Goal: Transaction & Acquisition: Purchase product/service

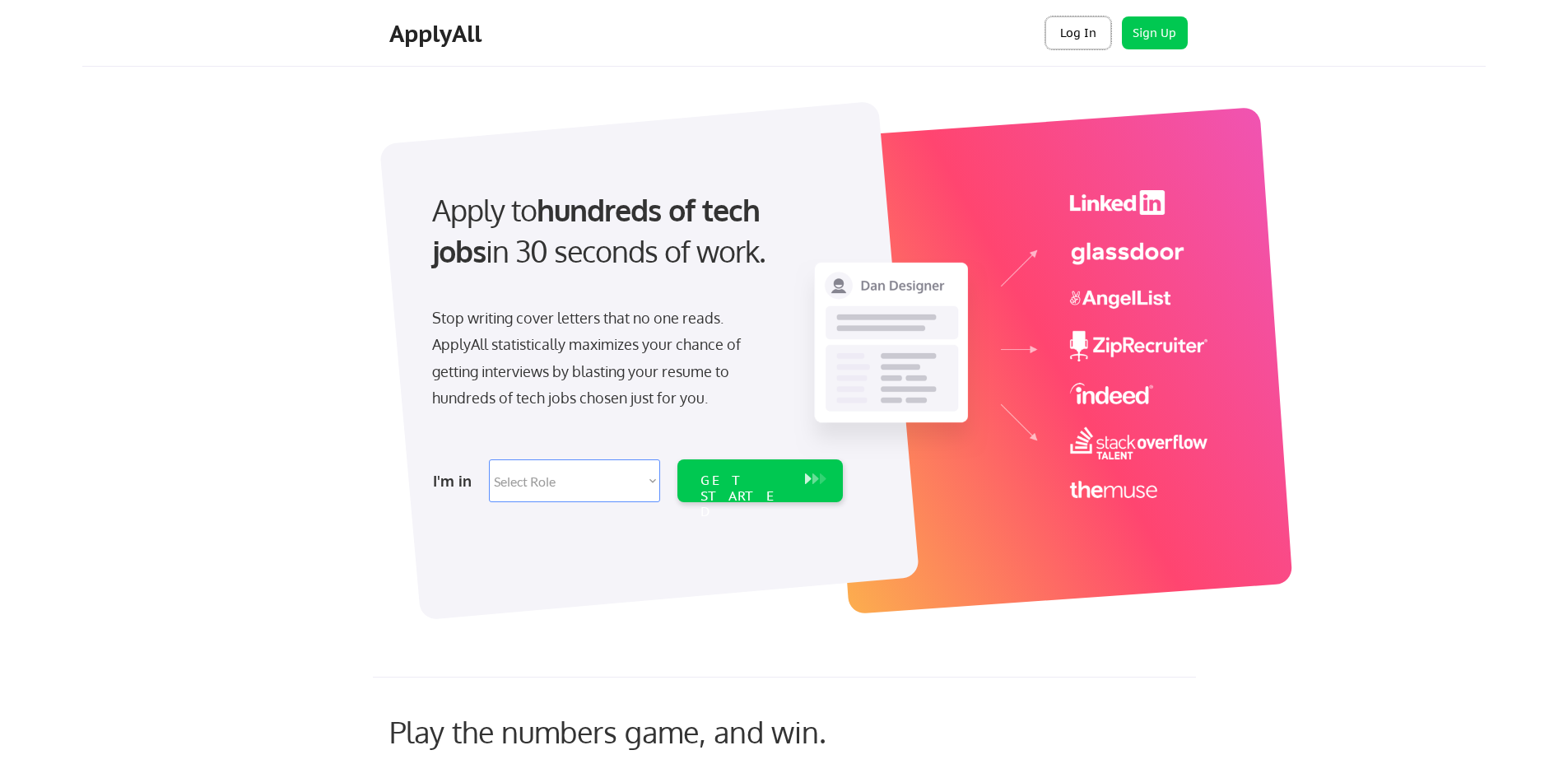
click at [1080, 35] on button "Log In" at bounding box center [1078, 32] width 66 height 33
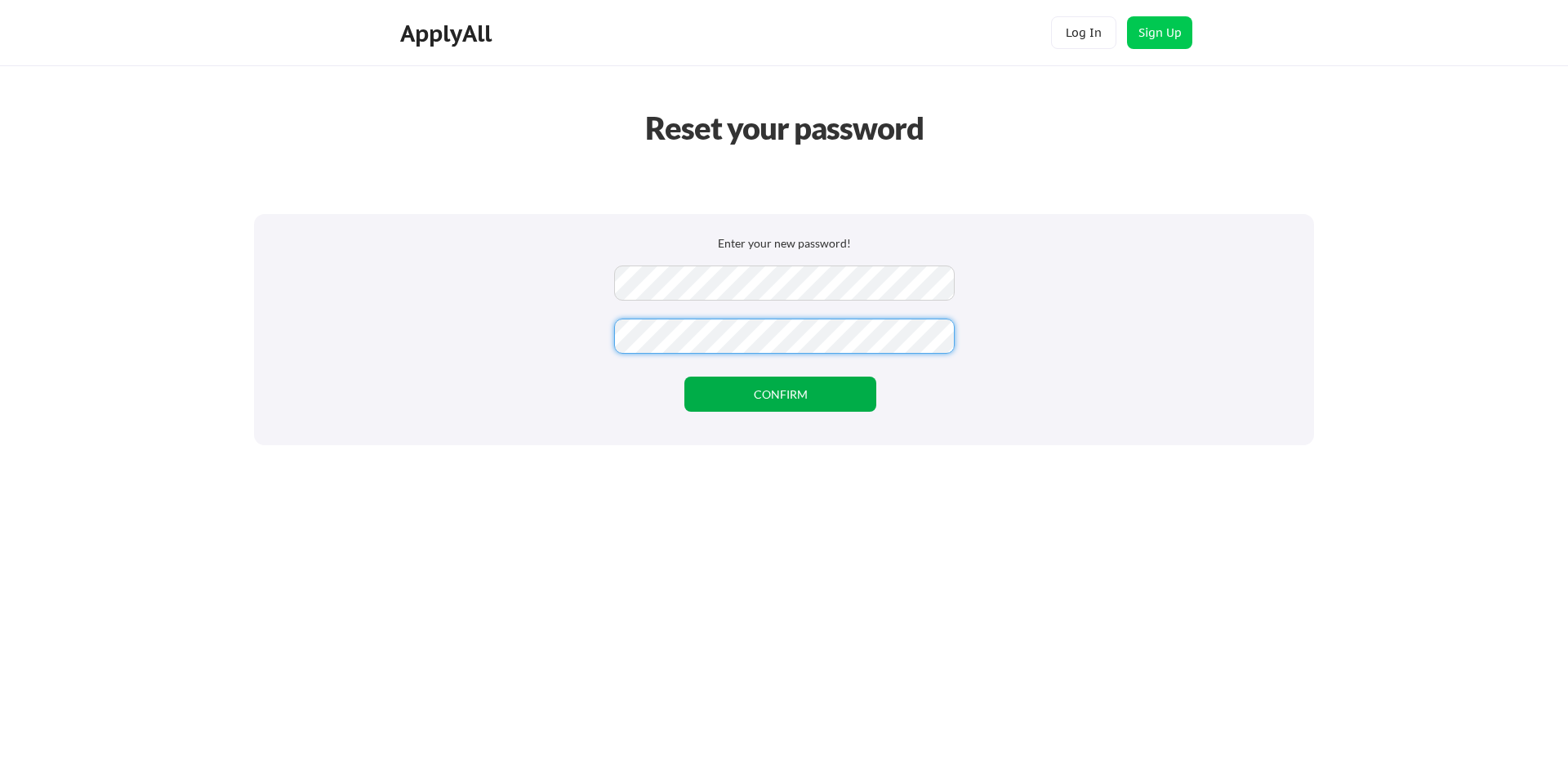
click at [874, 393] on button "CONFIRM" at bounding box center [780, 393] width 192 height 35
click at [871, 399] on button "CONFIRM" at bounding box center [780, 393] width 192 height 35
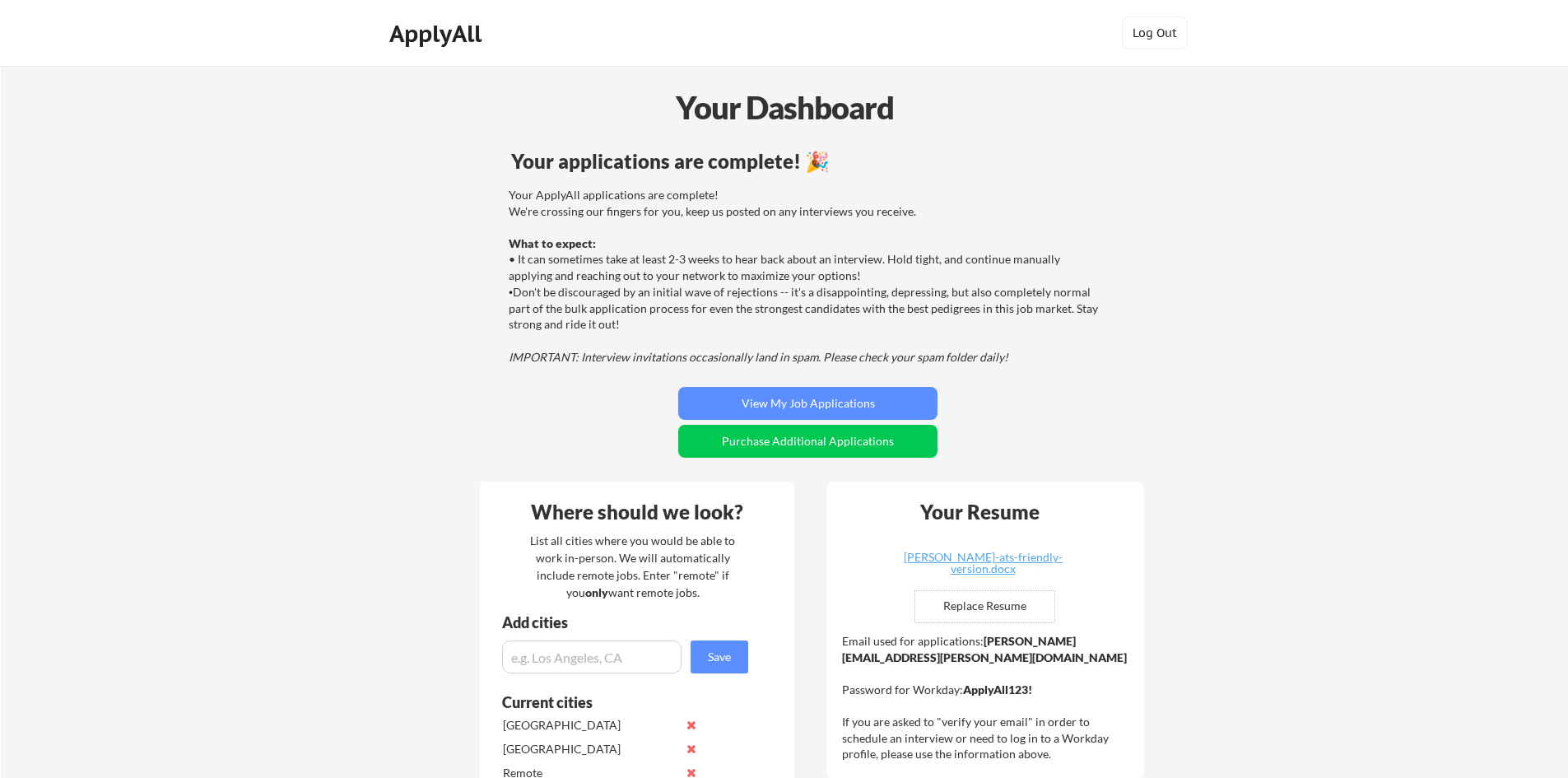
scroll to position [103, 0]
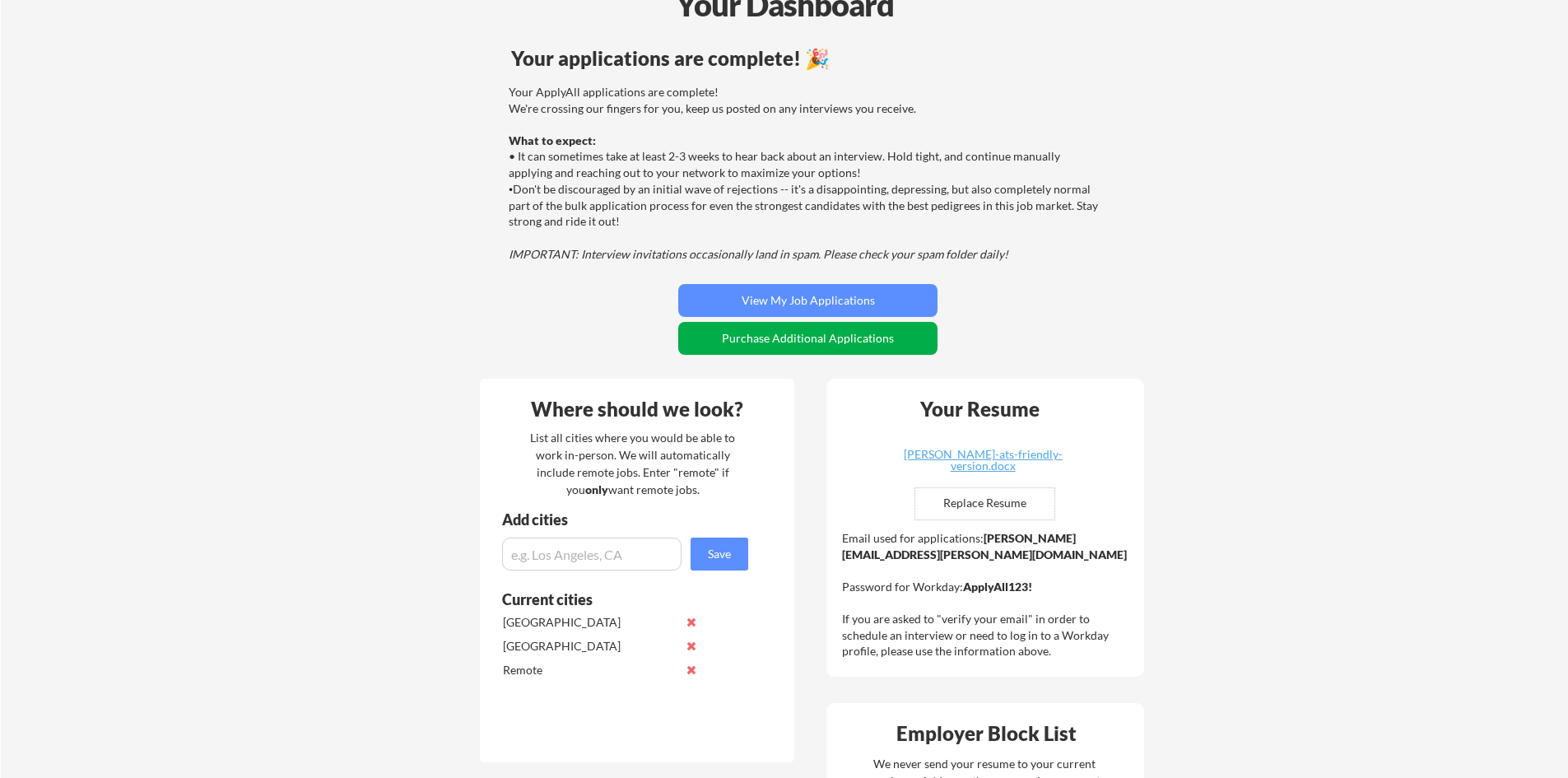
click at [837, 335] on button "Purchase Additional Applications" at bounding box center [807, 338] width 259 height 33
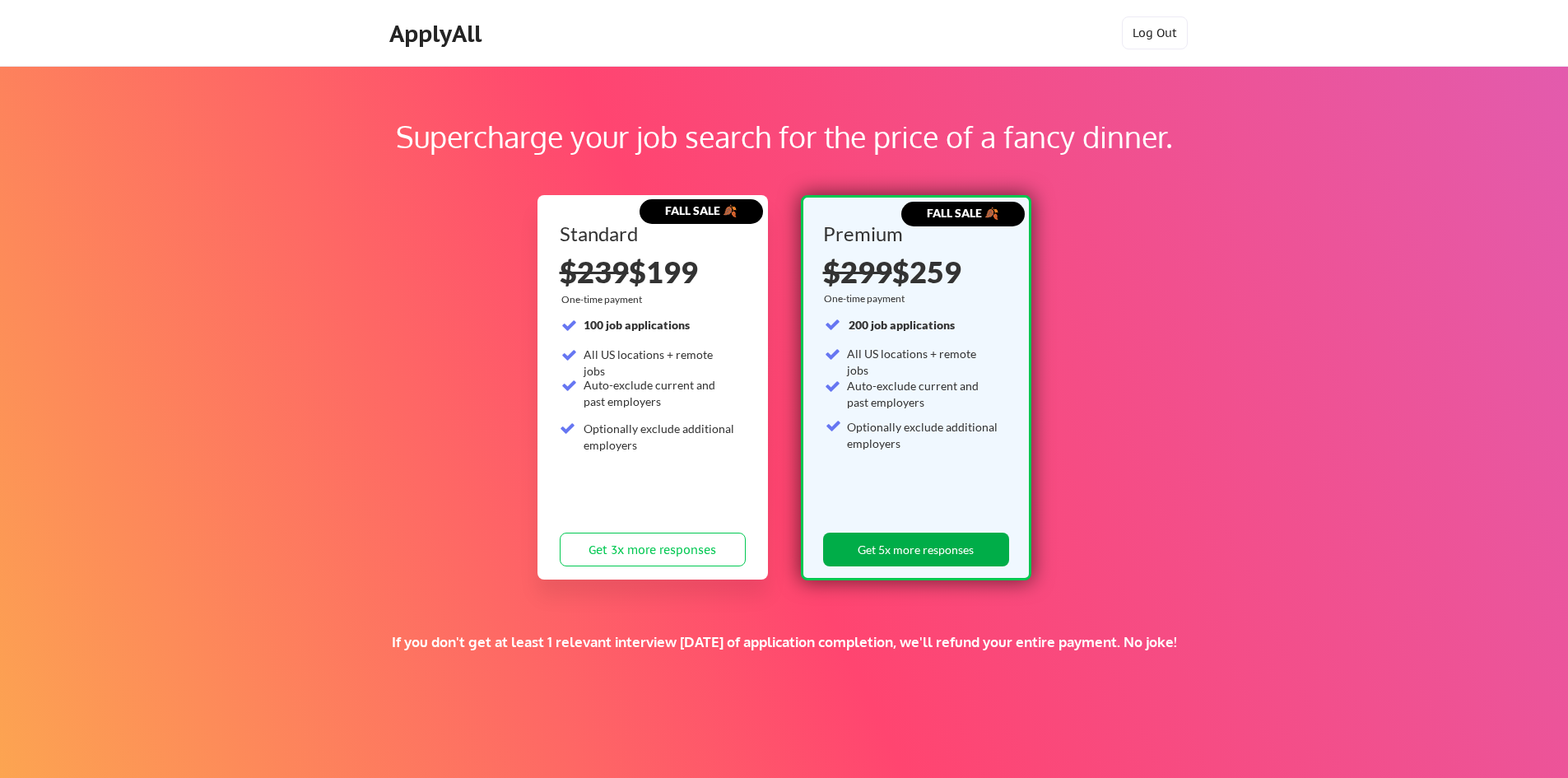
click at [937, 542] on button "Get 5x more responses" at bounding box center [916, 549] width 186 height 34
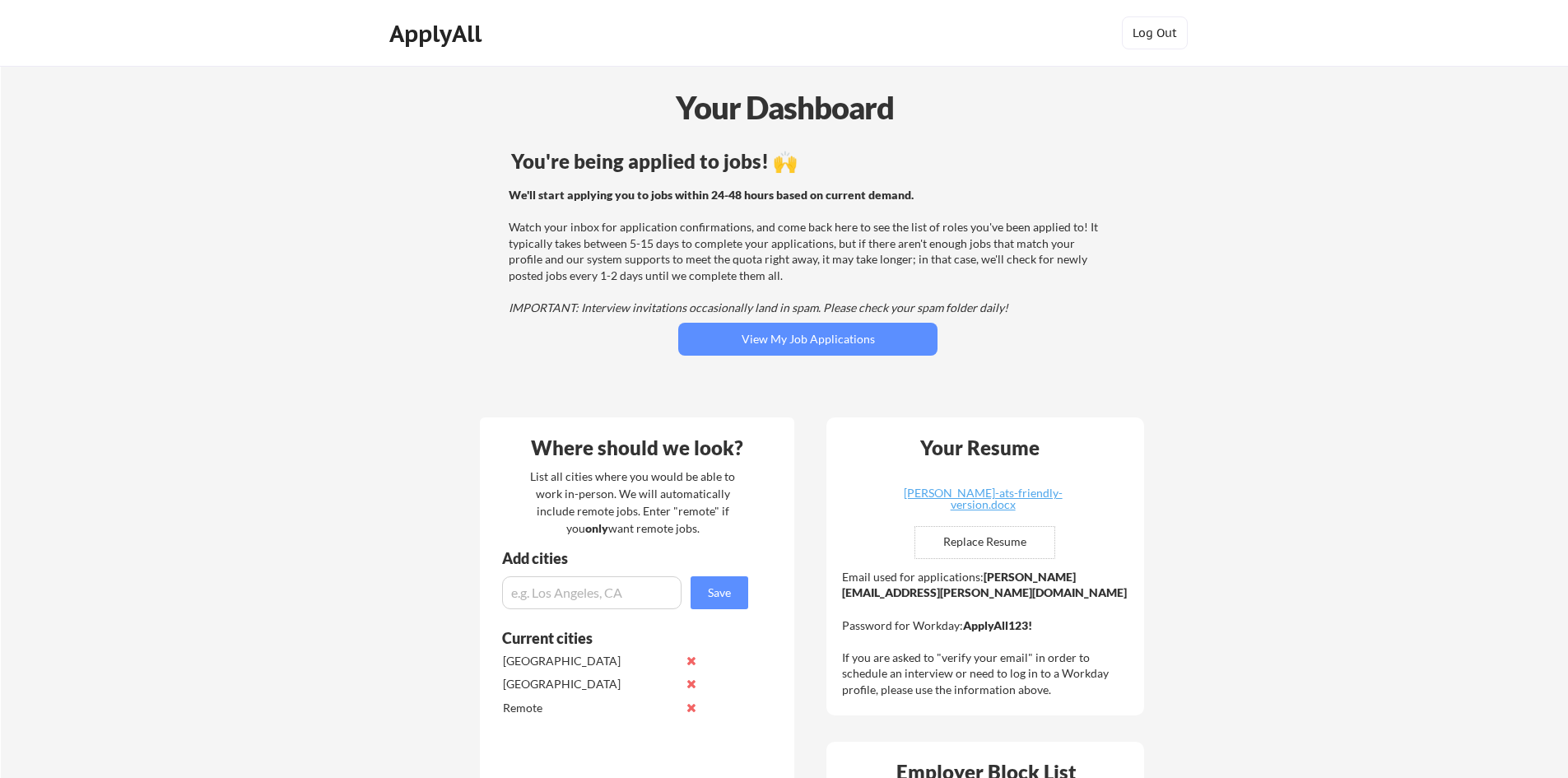
click at [1001, 540] on input "file" at bounding box center [984, 542] width 139 height 31
type input "C:\fakepath\Amy Bresnahan_Resume 2025.pdf"
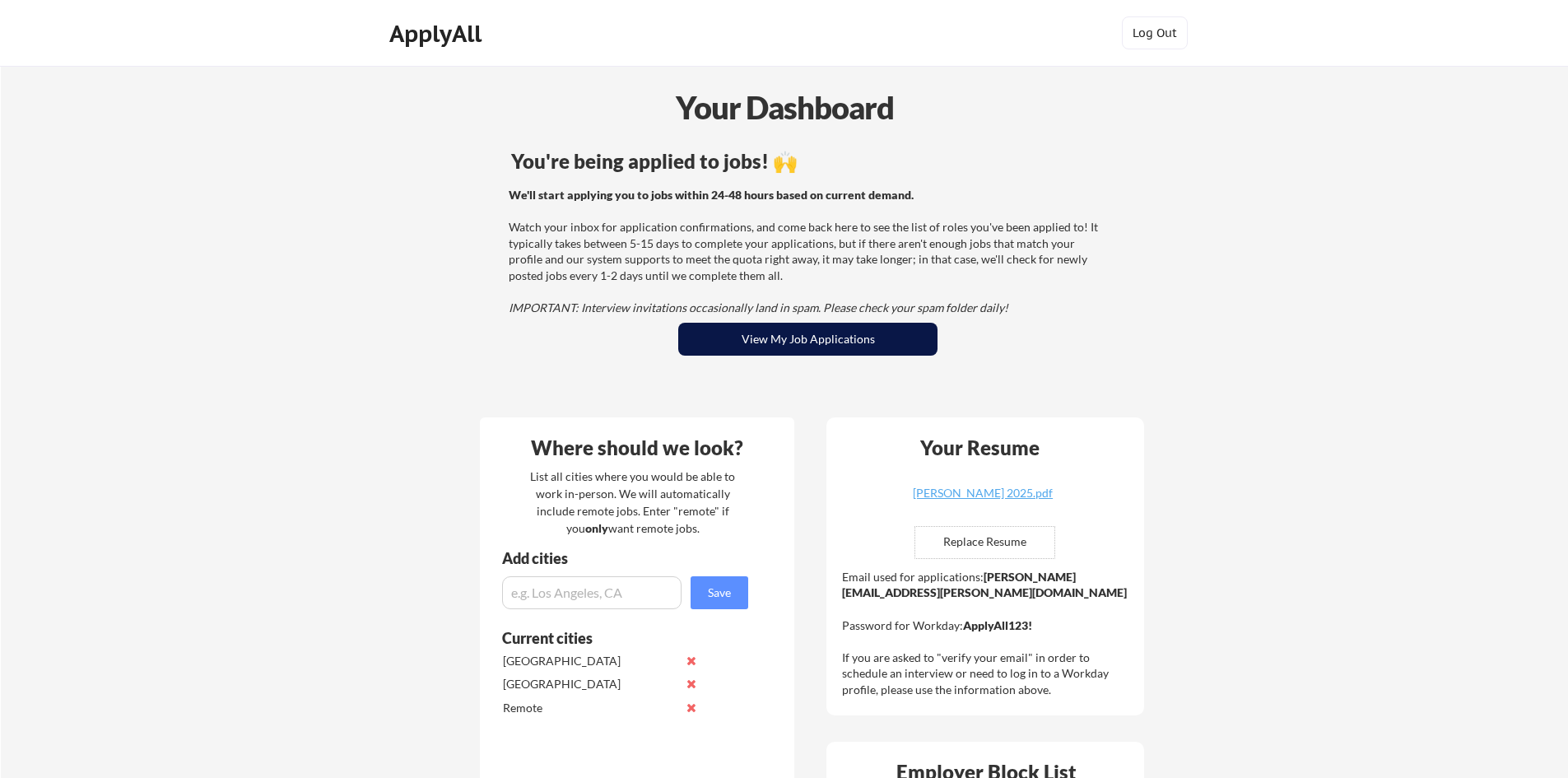
click at [782, 340] on button "View My Job Applications" at bounding box center [807, 339] width 259 height 33
